Goal: Task Accomplishment & Management: Manage account settings

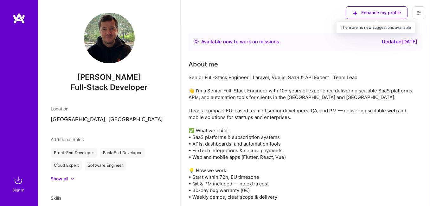
click at [375, 13] on div "Enhance my profile" at bounding box center [377, 12] width 62 height 13
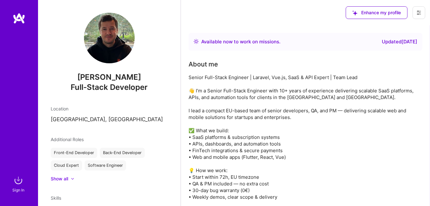
click at [16, 181] on img at bounding box center [18, 180] width 13 height 13
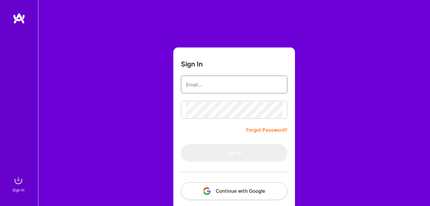
click at [211, 83] on input "email" at bounding box center [234, 85] width 96 height 16
type input "[EMAIL_ADDRESS][DOMAIN_NAME]"
click at [203, 81] on input "email" at bounding box center [234, 85] width 96 height 16
type input "[EMAIL_ADDRESS][DOMAIN_NAME]"
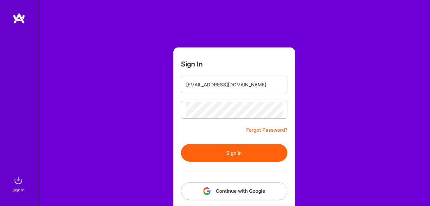
click at [229, 151] on button "Sign In" at bounding box center [234, 153] width 106 height 18
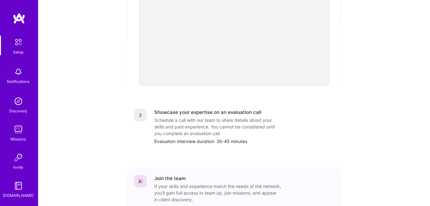
scroll to position [27, 0]
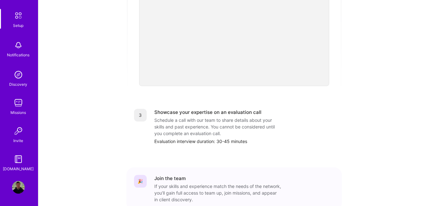
click at [18, 188] on img at bounding box center [18, 187] width 13 height 13
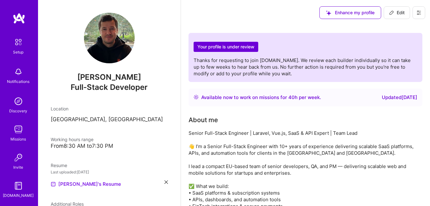
scroll to position [95, 0]
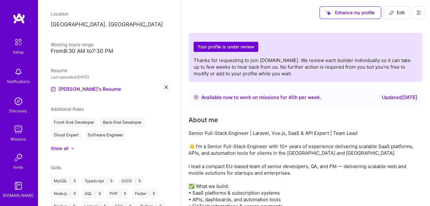
click at [164, 88] on icon at bounding box center [165, 87] width 3 height 3
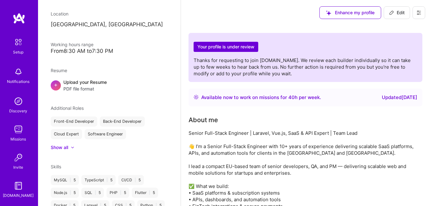
click at [89, 85] on div "Upload your Resume PDF file format" at bounding box center [84, 85] width 43 height 13
